Goal: Information Seeking & Learning: Learn about a topic

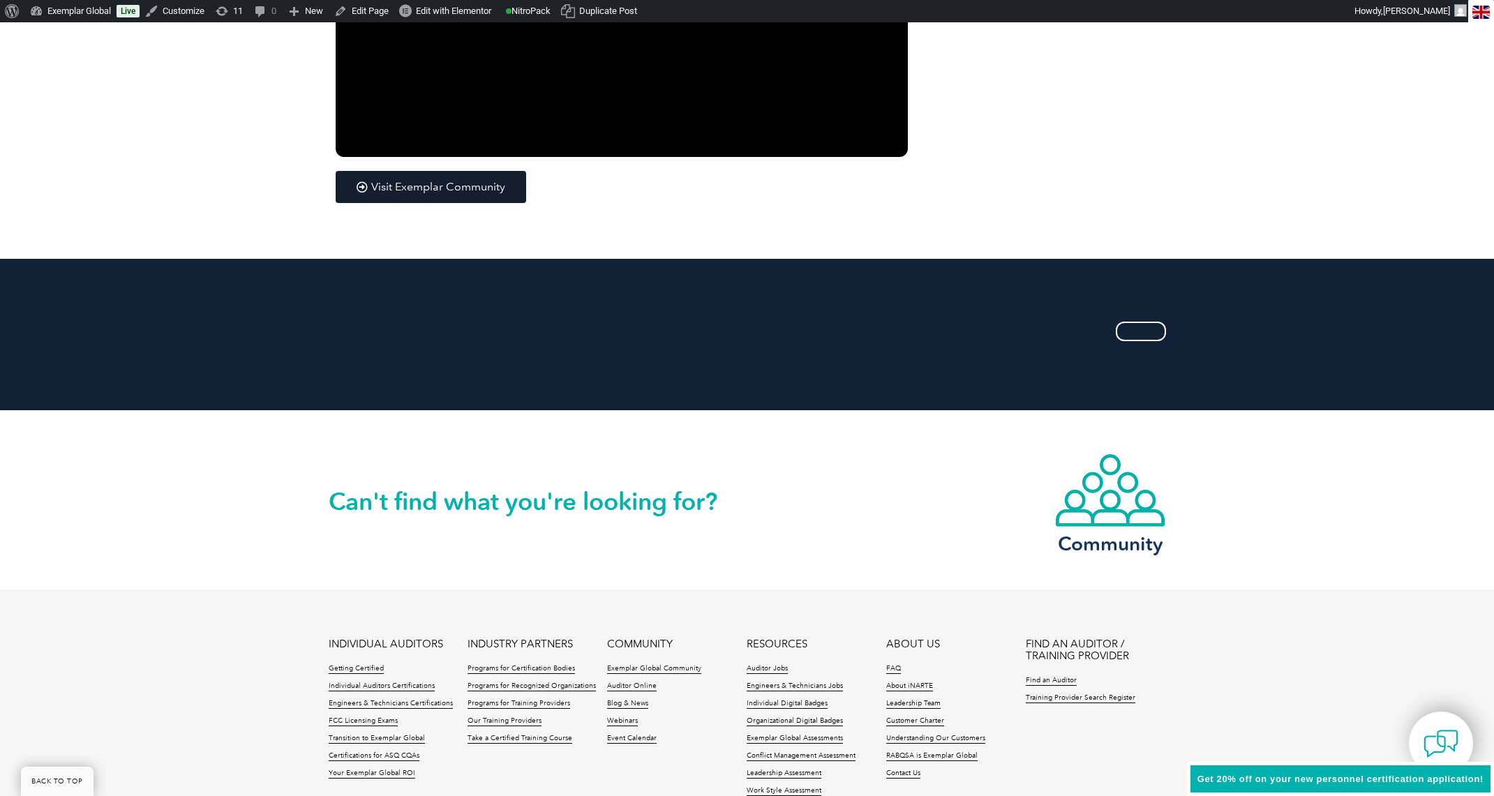
scroll to position [2489, 0]
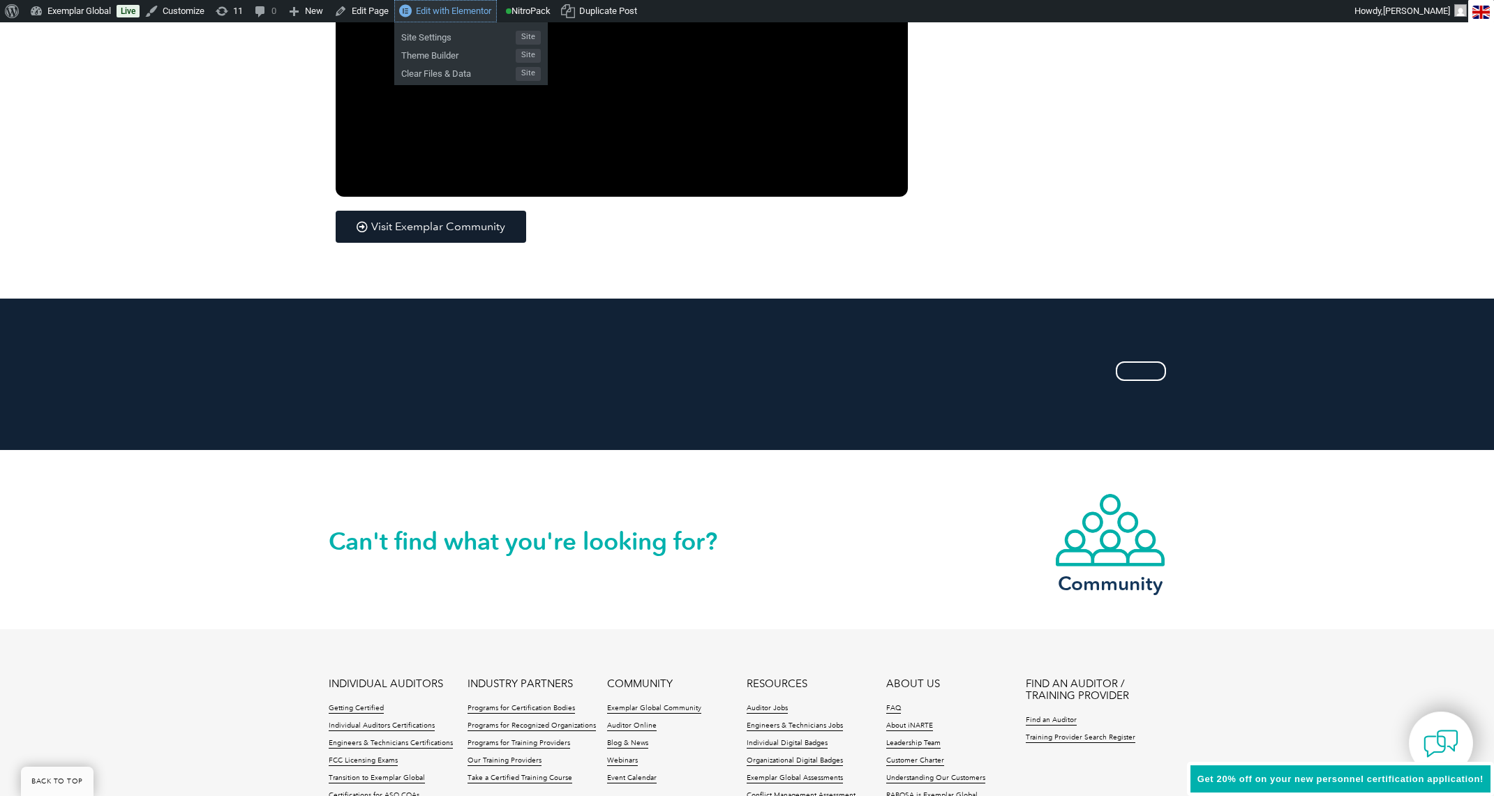
drag, startPoint x: 440, startPoint y: 9, endPoint x: 445, endPoint y: 26, distance: 17.5
click at [440, 9] on span "Edit with Elementor" at bounding box center [453, 11] width 75 height 10
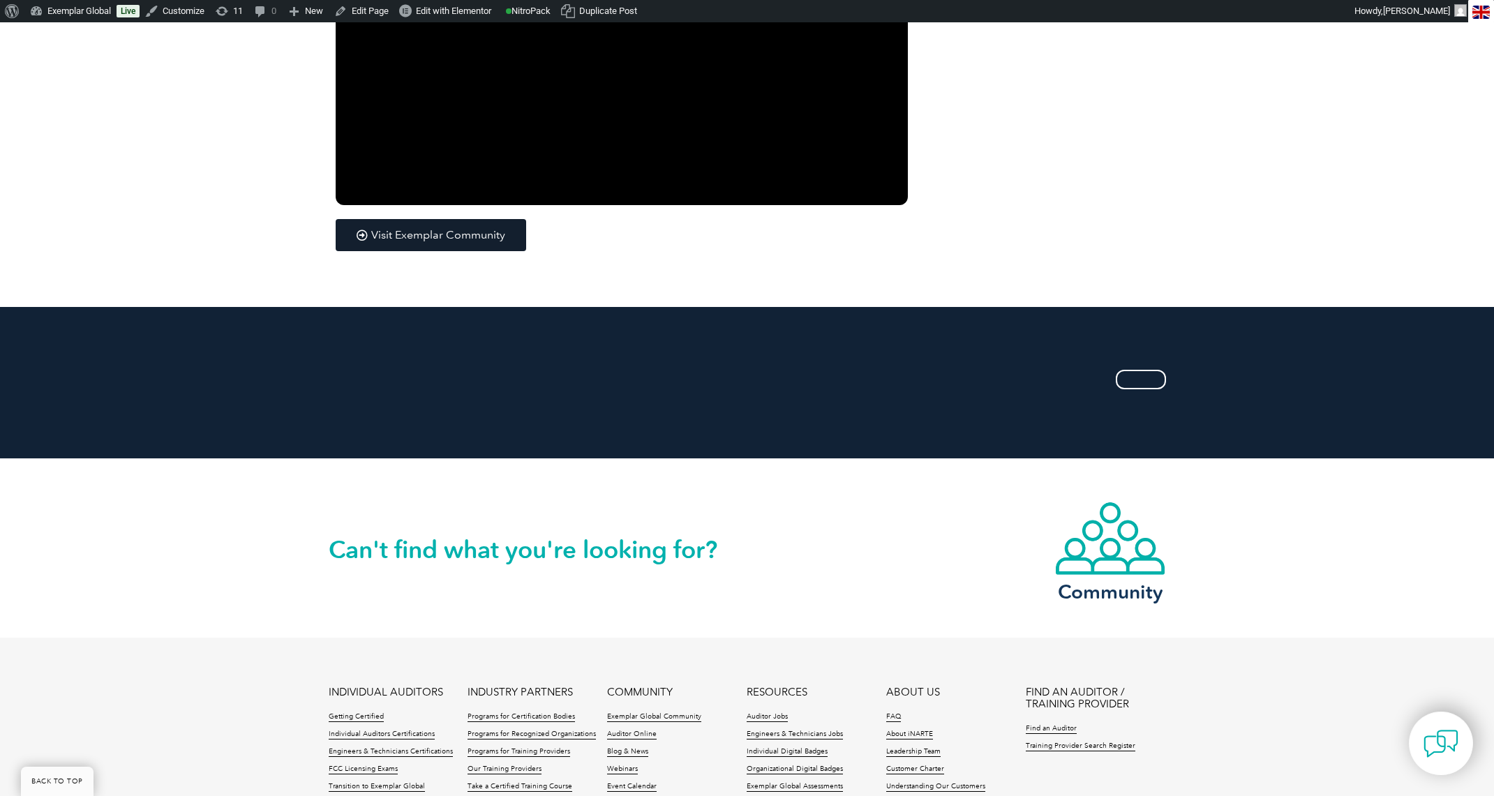
scroll to position [2489, 0]
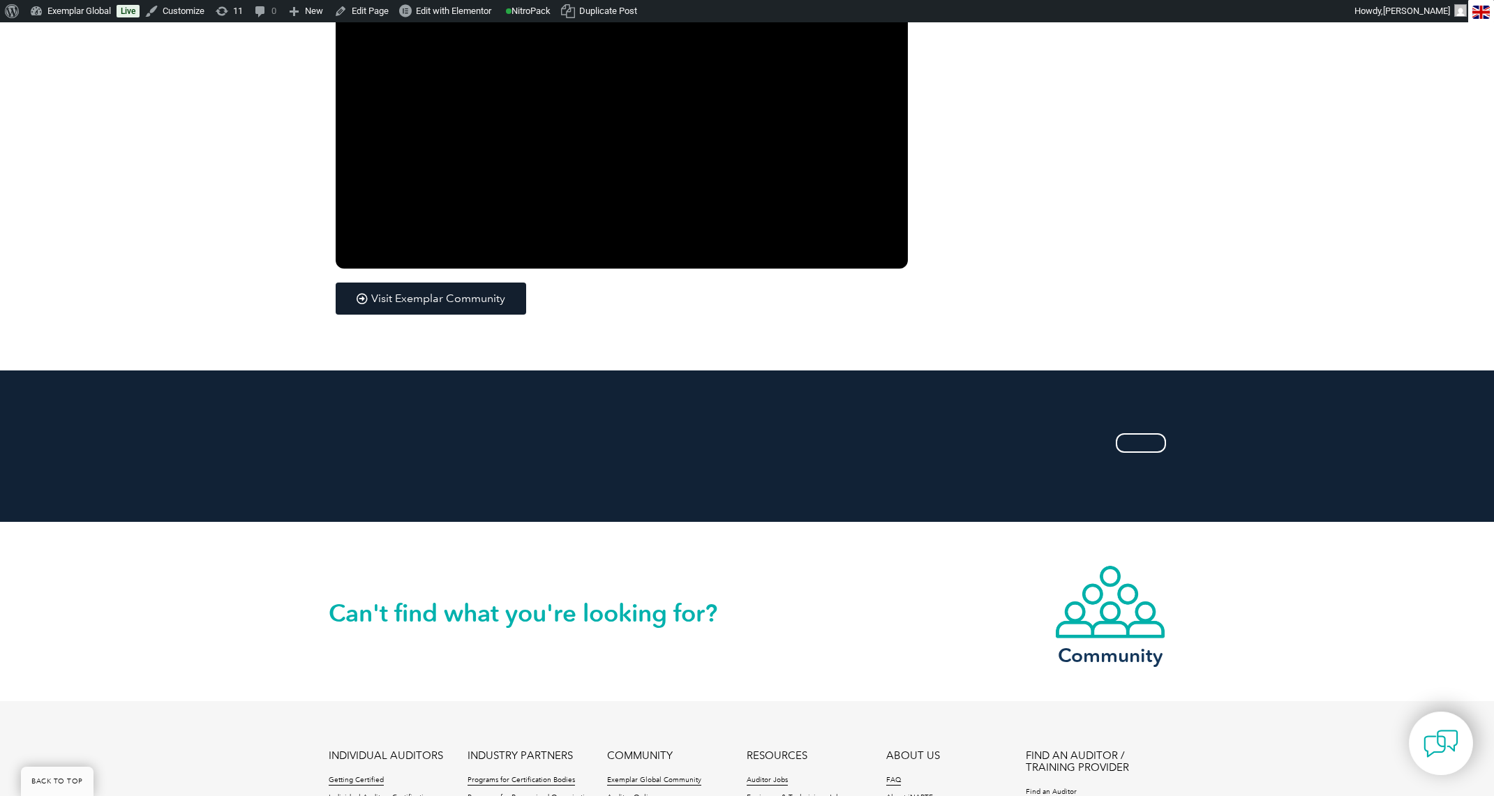
scroll to position [2391, 0]
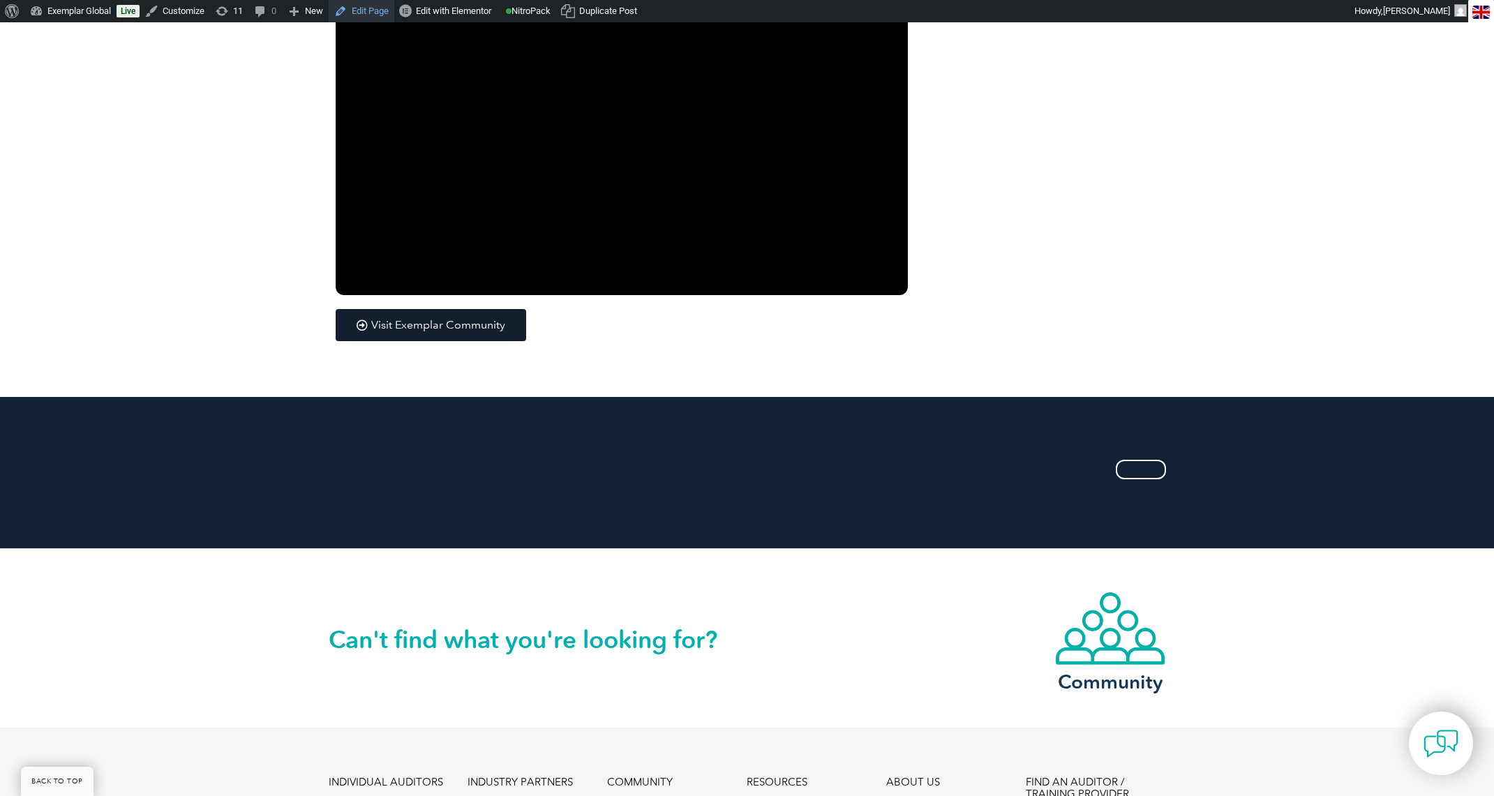
click at [370, 10] on link "Edit Page" at bounding box center [362, 11] width 66 height 22
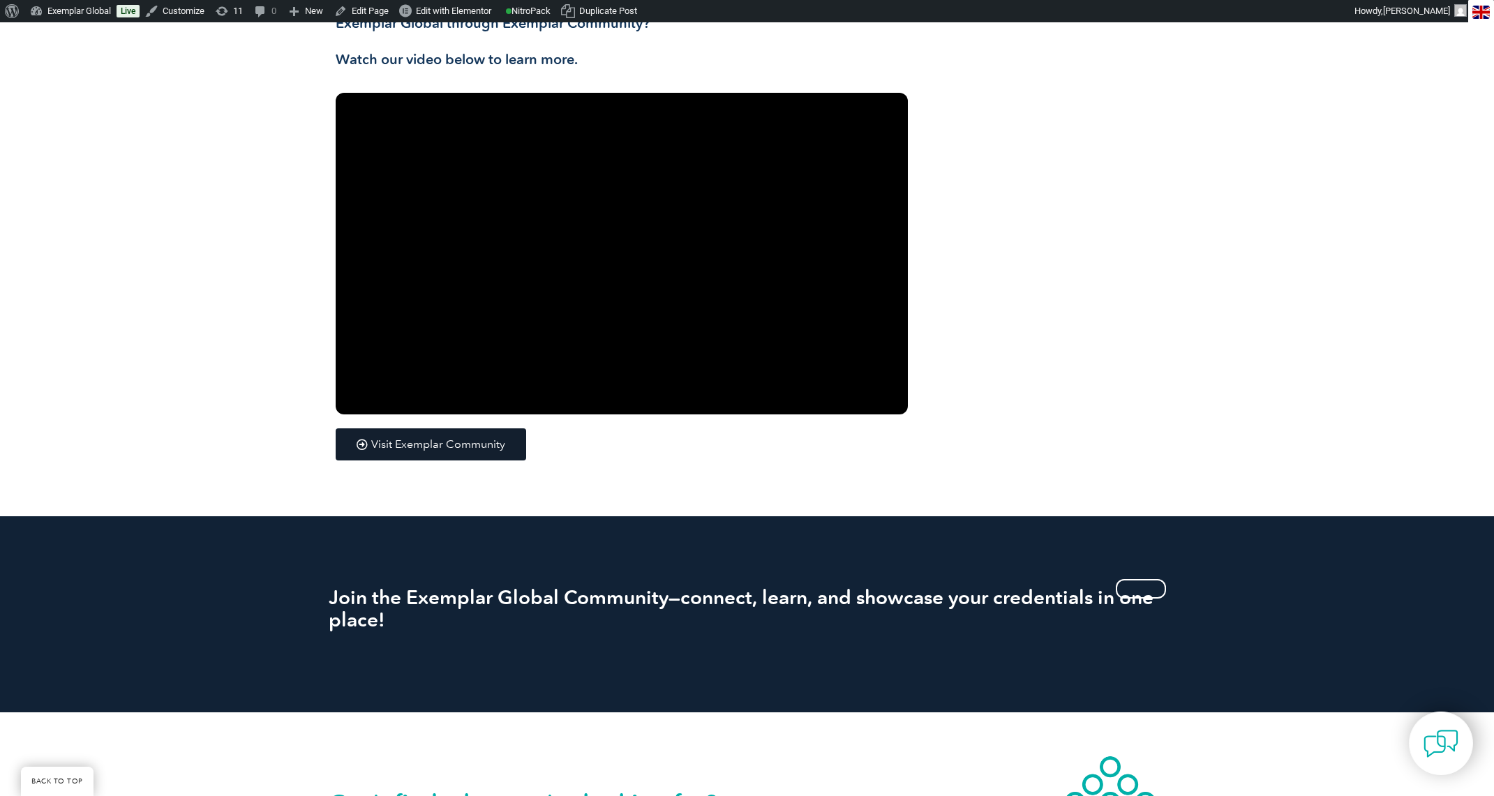
scroll to position [2328, 0]
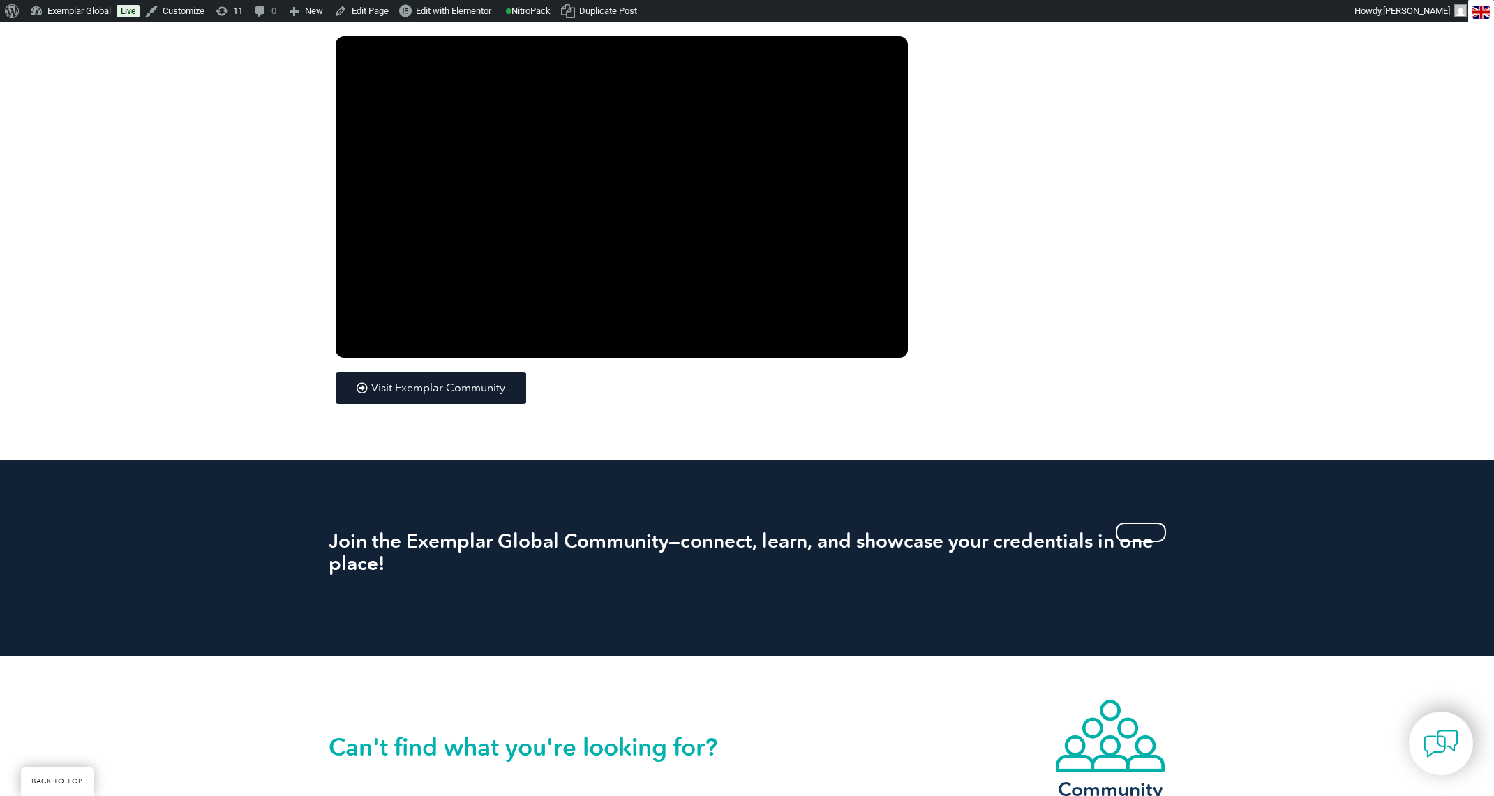
click at [403, 564] on h2 "Join the Exemplar Global Community—connect, learn, and showcase your credential…" at bounding box center [748, 552] width 838 height 45
click at [1157, 533] on link at bounding box center [1141, 533] width 50 height 20
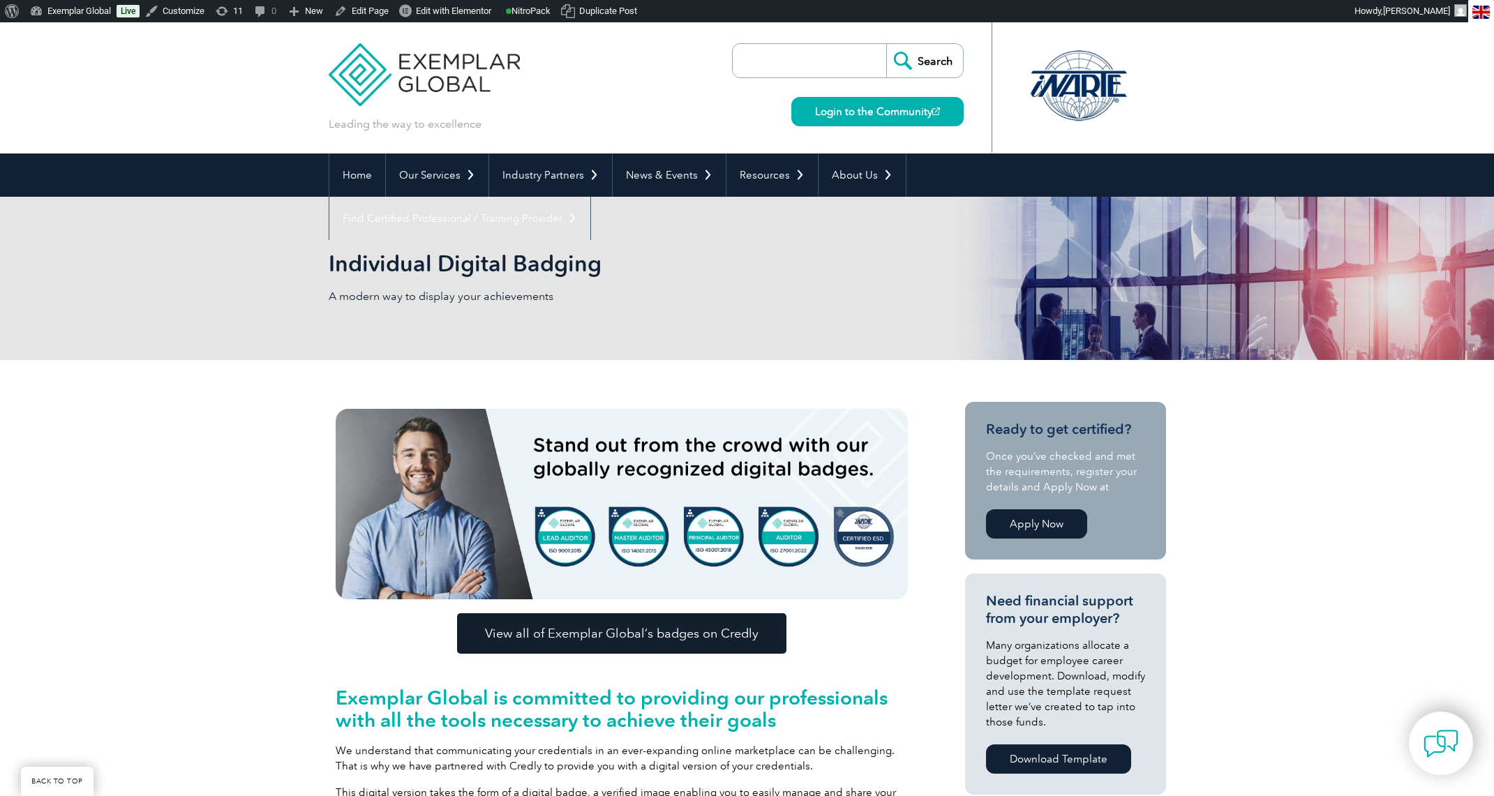
scroll to position [2328, 0]
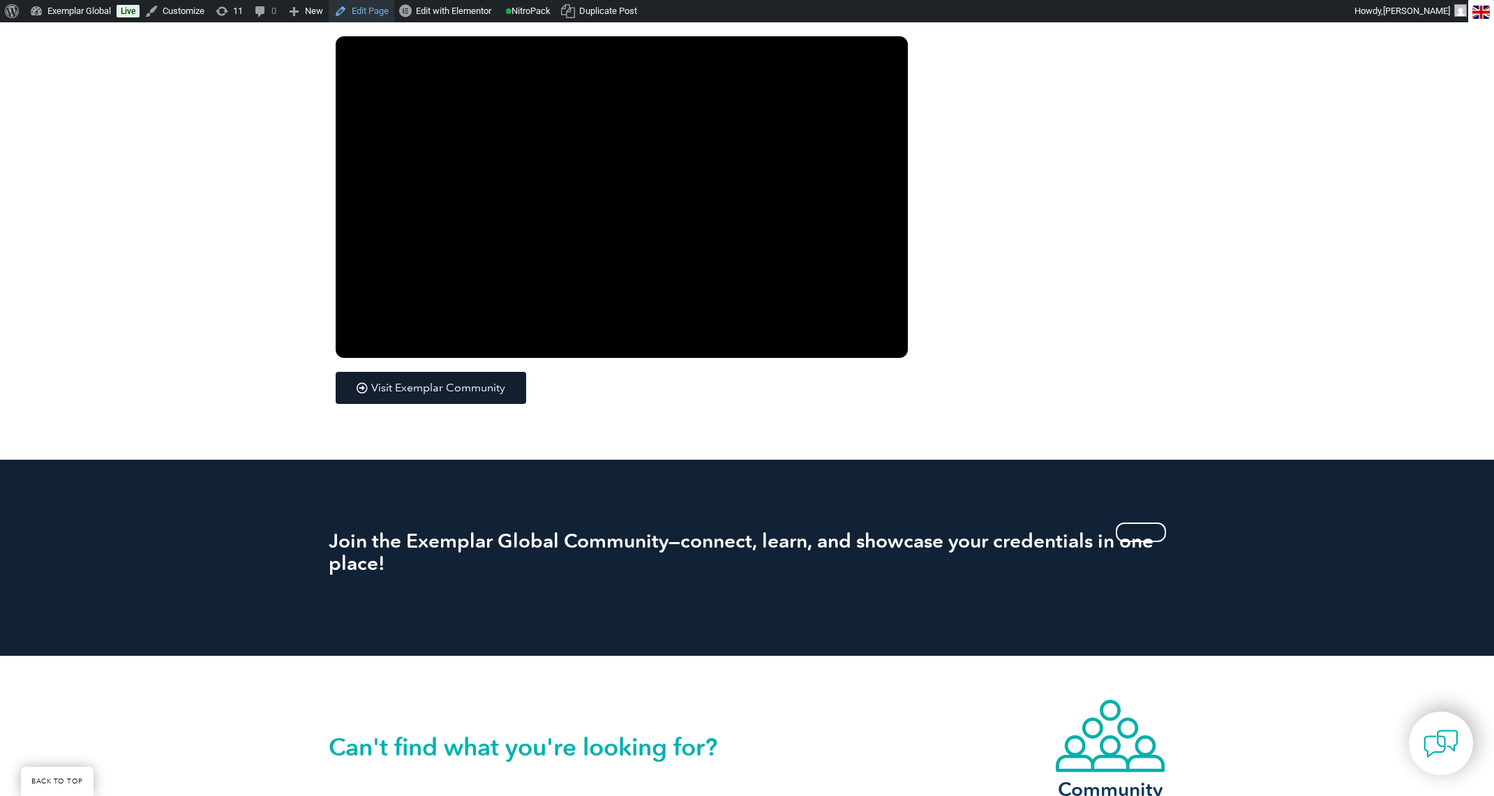
click at [379, 9] on link "Edit Page" at bounding box center [362, 11] width 66 height 22
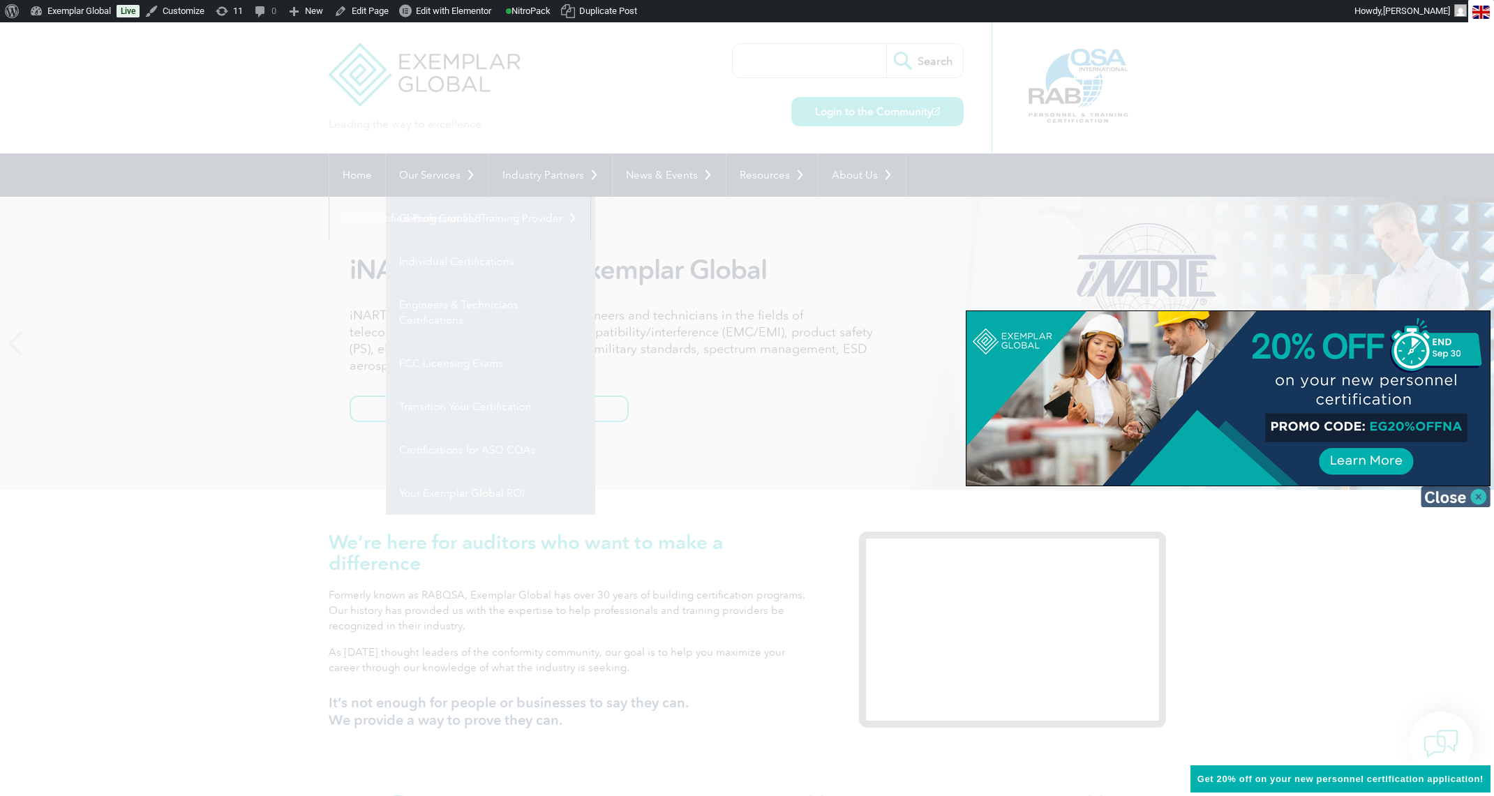
click at [1487, 503] on img at bounding box center [1456, 497] width 70 height 21
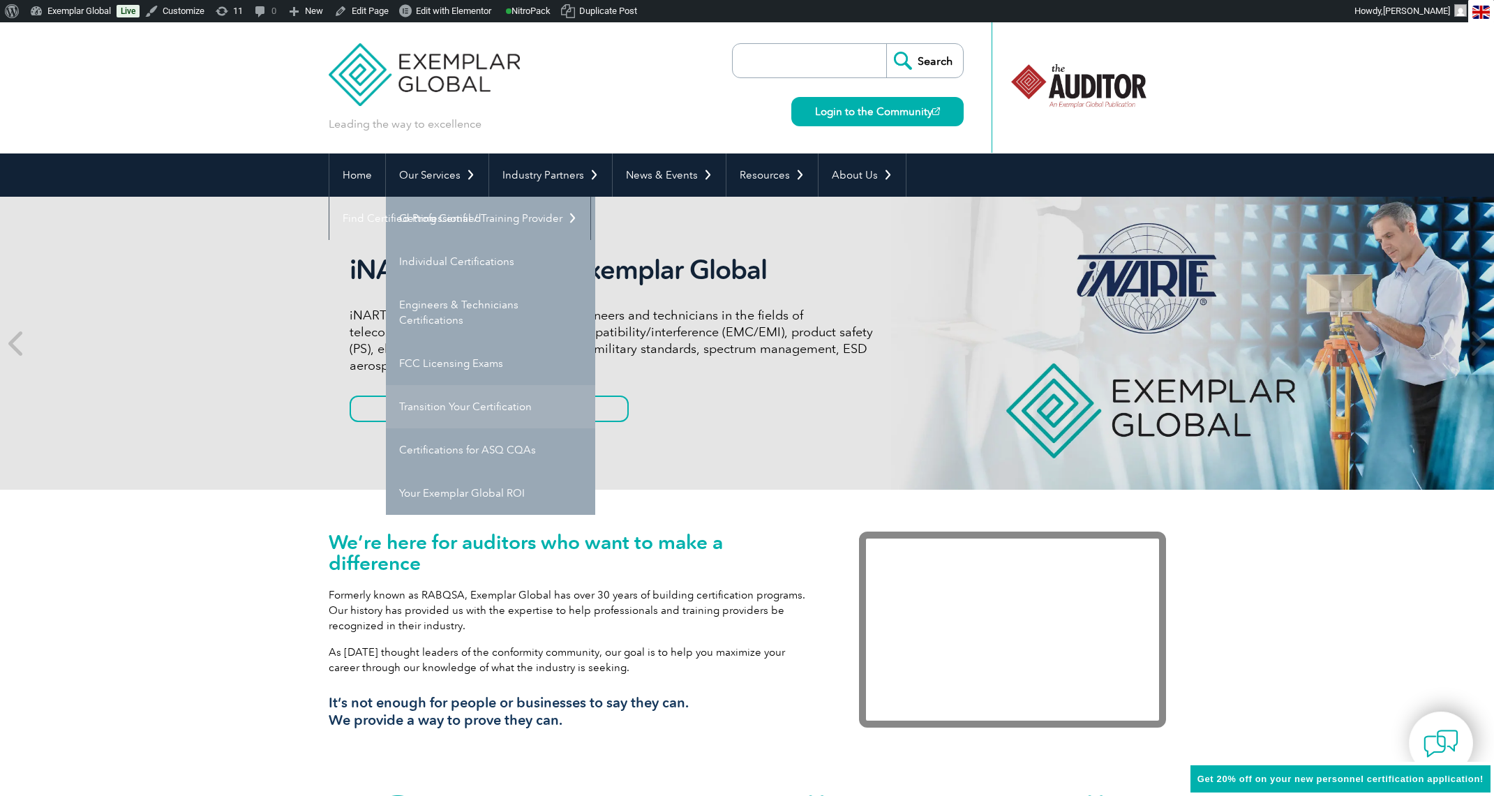
drag, startPoint x: 479, startPoint y: 407, endPoint x: 496, endPoint y: 409, distance: 17.6
click at [479, 407] on link "Transition Your Certification" at bounding box center [490, 406] width 209 height 43
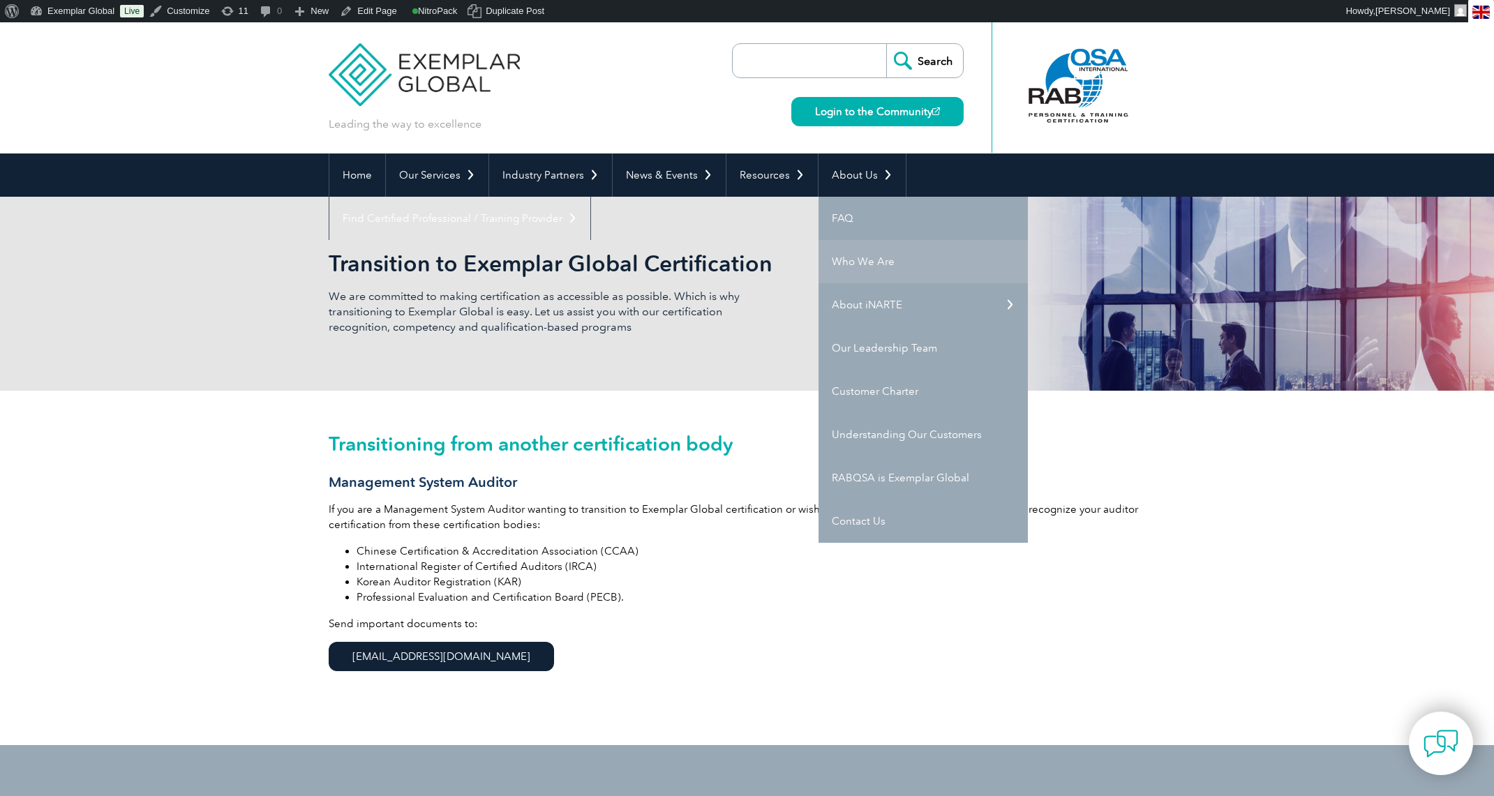
click at [859, 257] on link "Who We Are" at bounding box center [923, 261] width 209 height 43
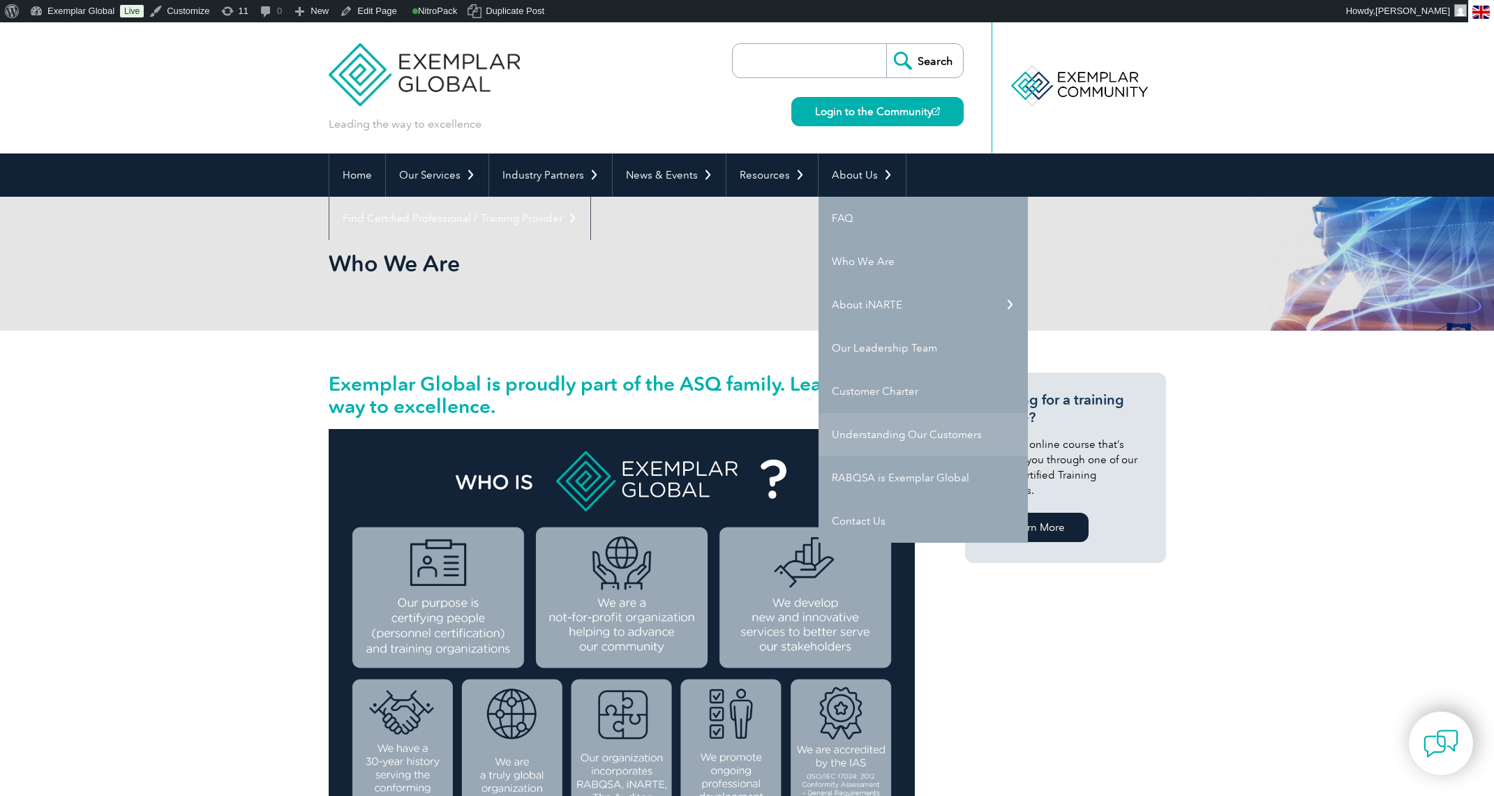
click at [907, 437] on link "Understanding Our Customers" at bounding box center [923, 434] width 209 height 43
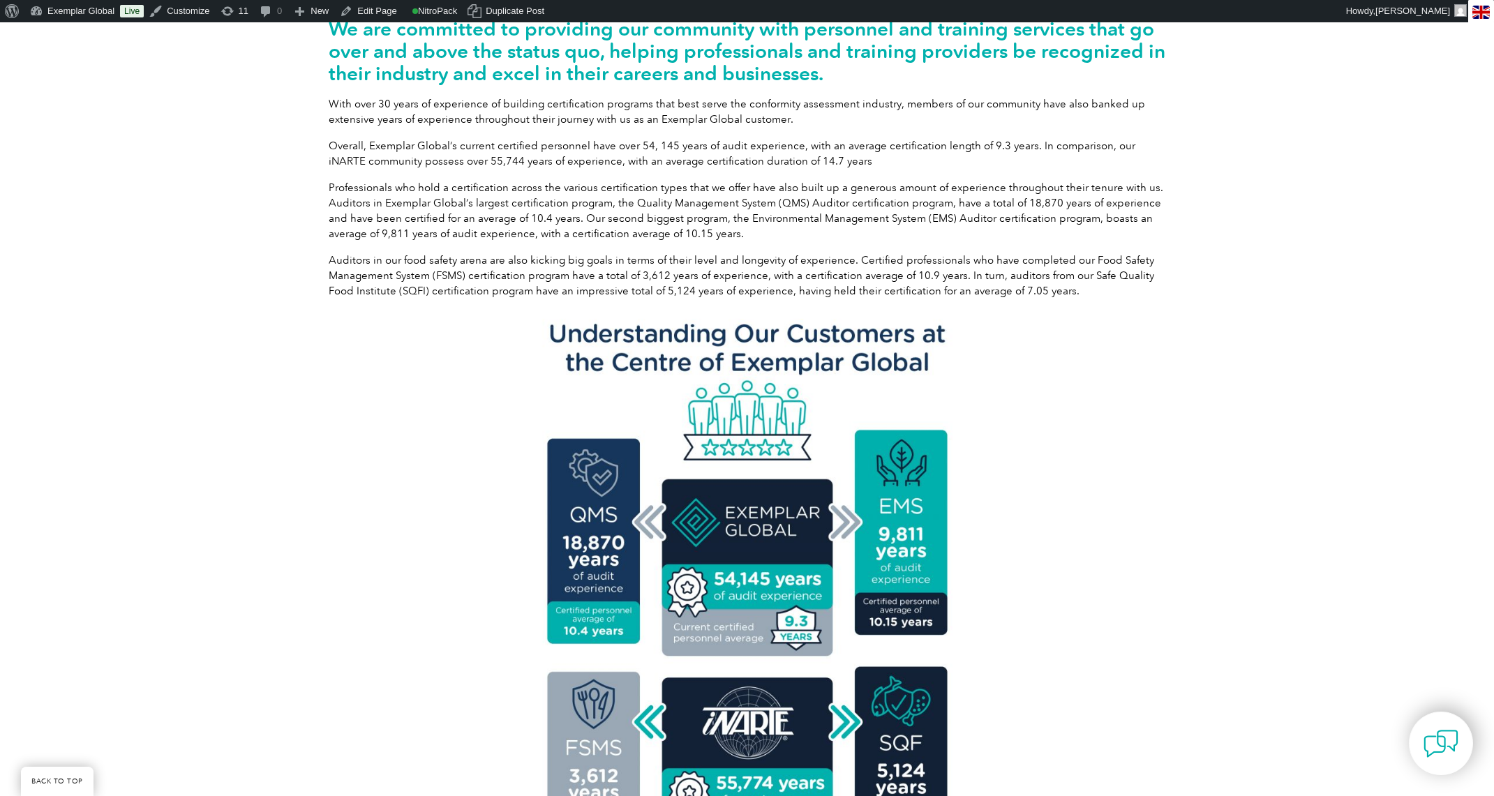
scroll to position [342, 0]
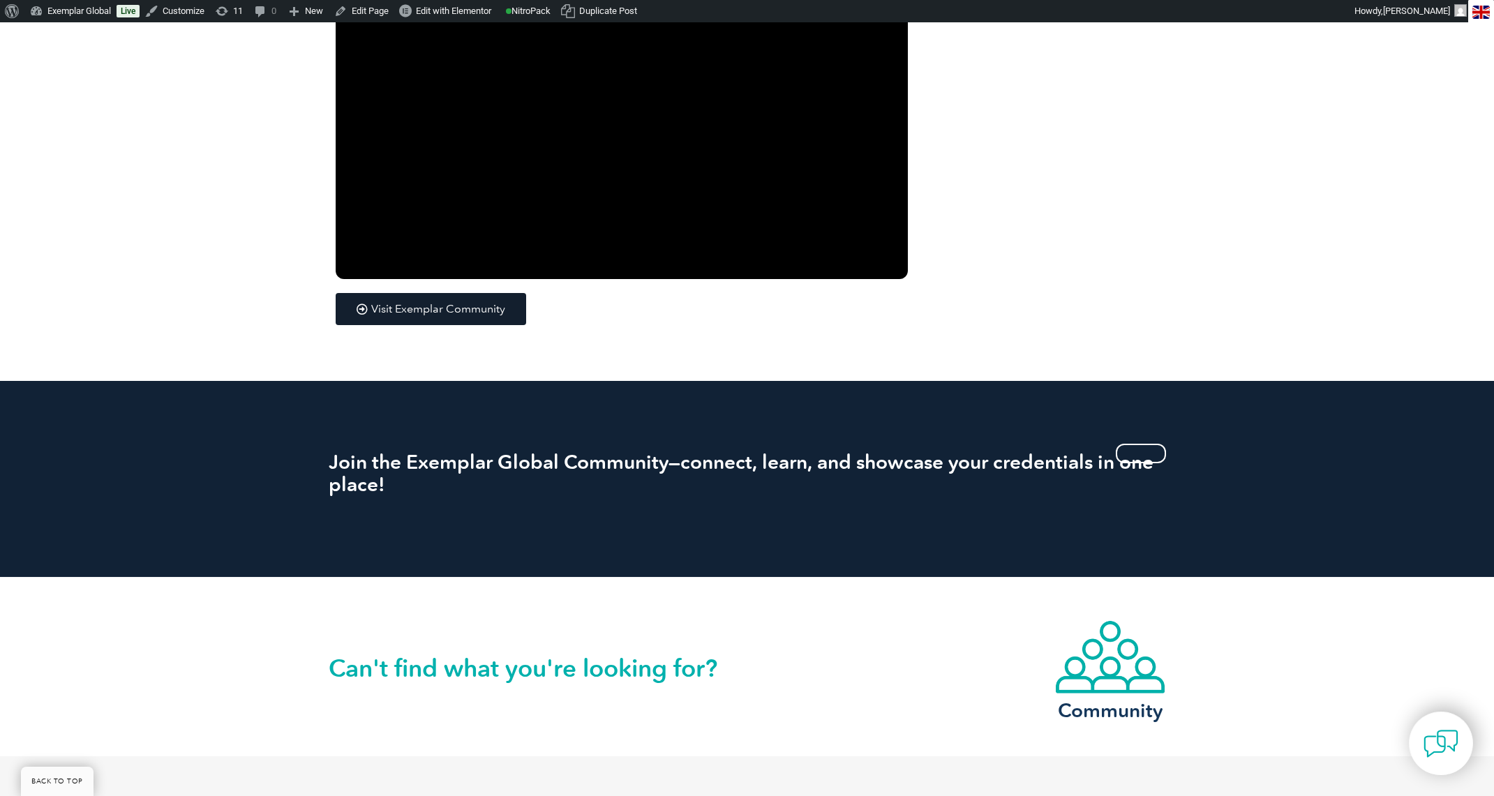
scroll to position [2422, 0]
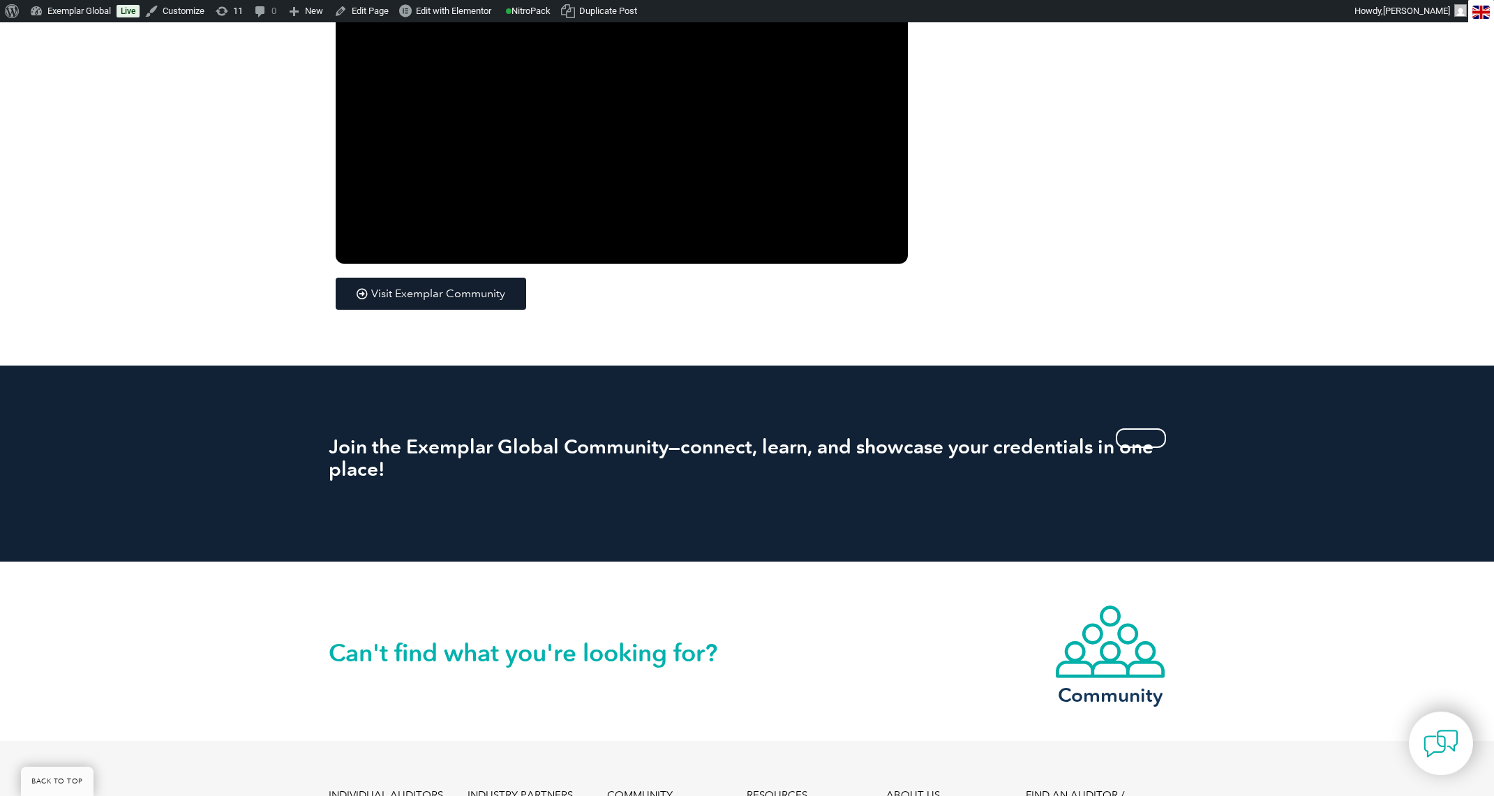
click at [370, 7] on link "Edit Page" at bounding box center [362, 11] width 66 height 22
